Goal: Transaction & Acquisition: Subscribe to service/newsletter

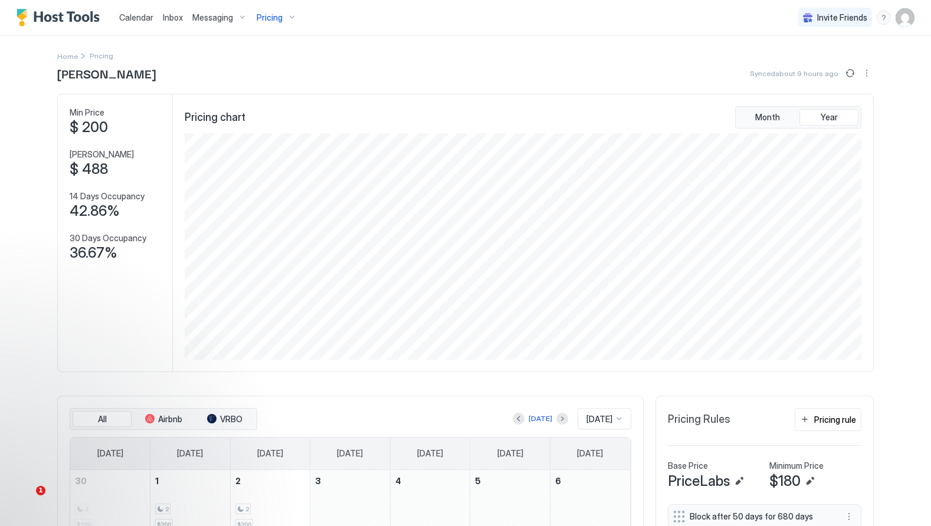
scroll to position [226, 679]
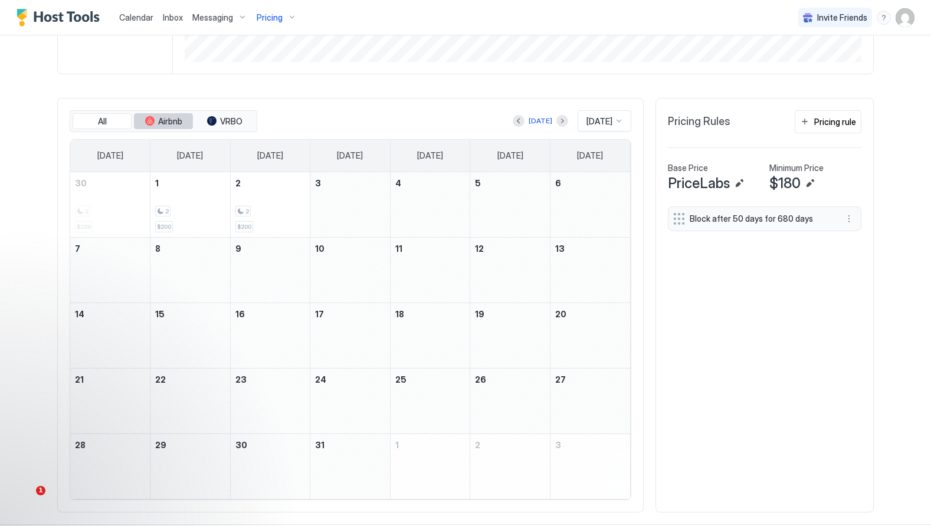
click at [171, 117] on span "Airbnb" at bounding box center [170, 121] width 24 height 11
click at [225, 120] on span "VRBO" at bounding box center [231, 121] width 22 height 11
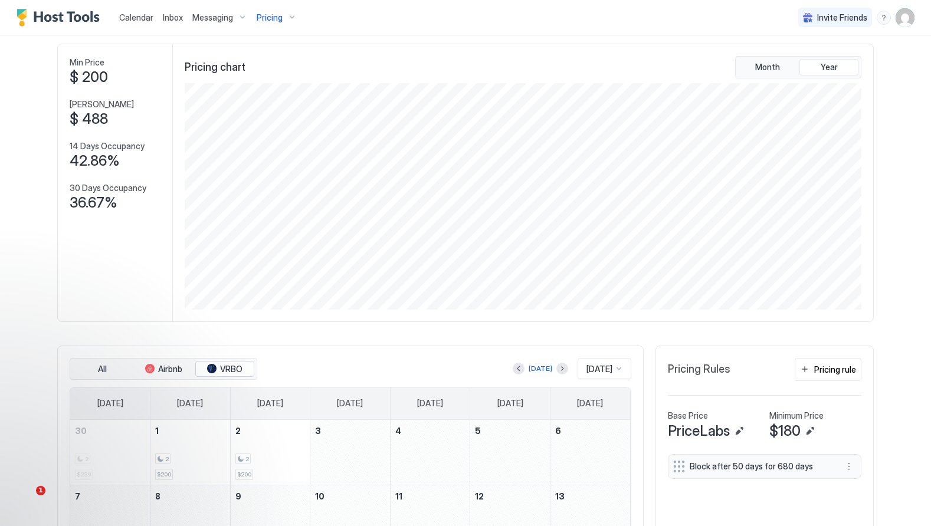
scroll to position [60, 0]
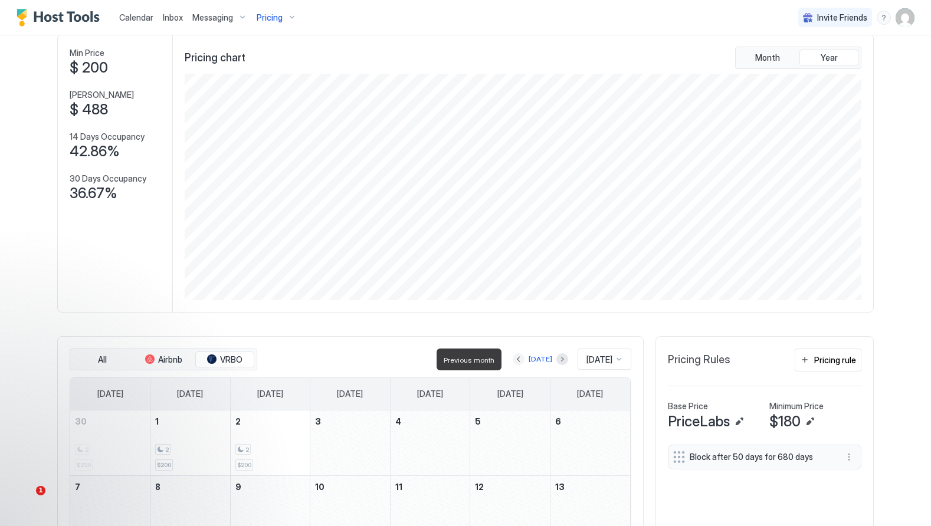
click at [512, 355] on button "Previous month" at bounding box center [518, 359] width 12 height 12
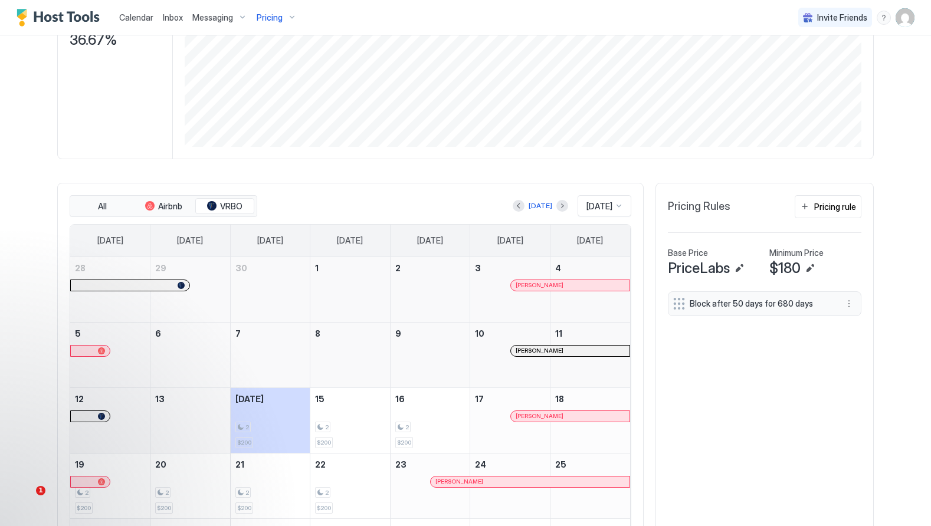
scroll to position [268, 0]
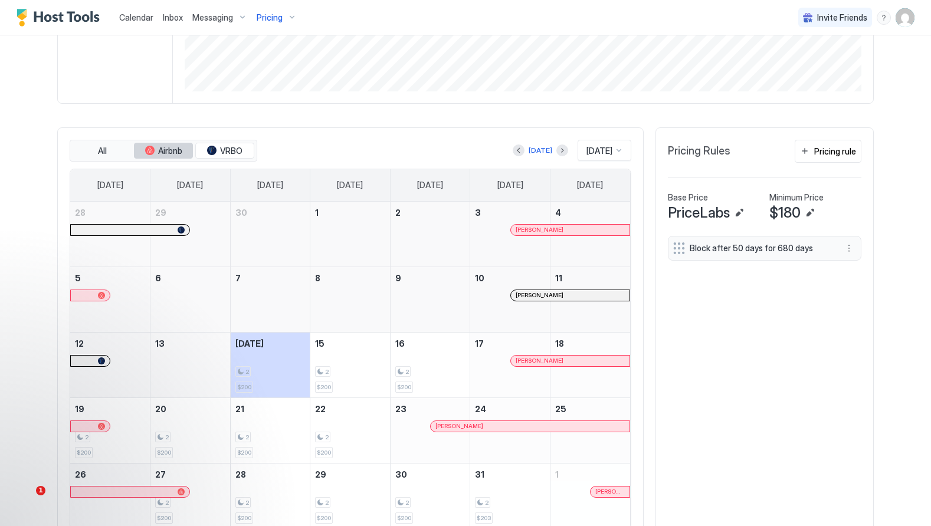
click at [169, 153] on span "Airbnb" at bounding box center [170, 151] width 24 height 11
click at [209, 151] on div "tab-group" at bounding box center [211, 150] width 9 height 9
click at [131, 25] on div "Calendar" at bounding box center [136, 17] width 44 height 22
click at [133, 15] on span "Calendar" at bounding box center [136, 17] width 34 height 10
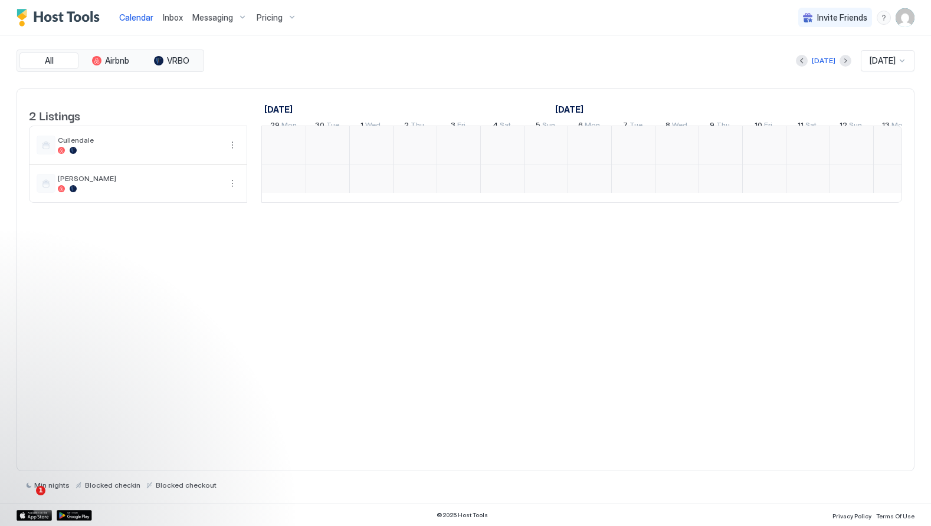
scroll to position [0, 655]
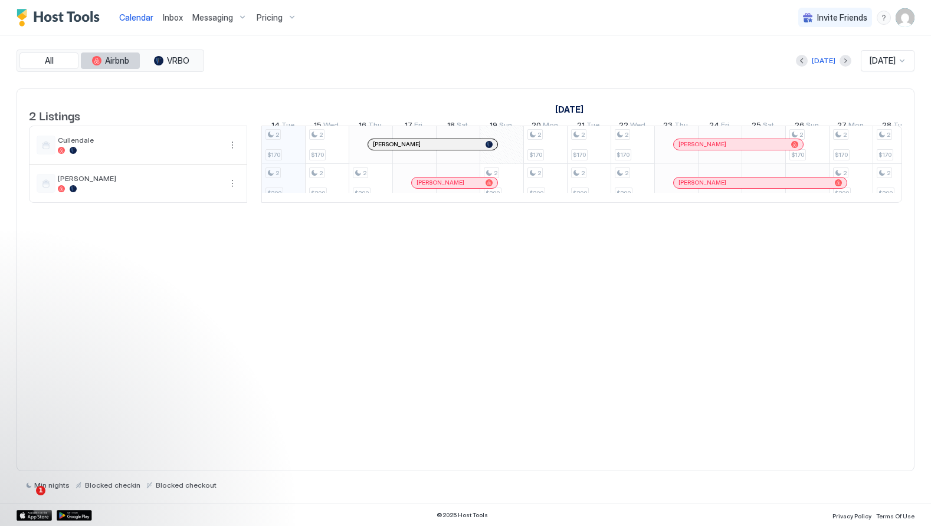
click at [116, 64] on span "Airbnb" at bounding box center [117, 60] width 24 height 11
click at [169, 61] on span "VRBO" at bounding box center [178, 60] width 22 height 11
